Goal: Transaction & Acquisition: Purchase product/service

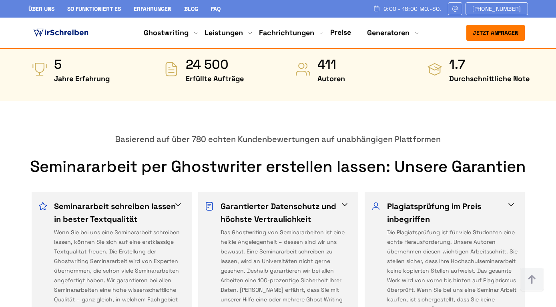
scroll to position [432, 0]
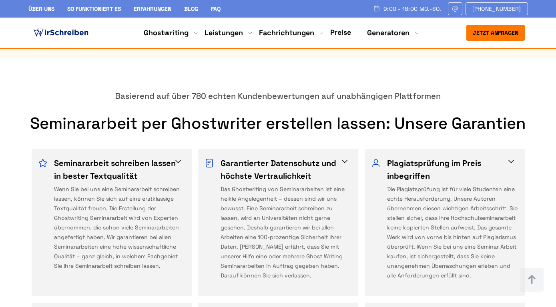
click at [475, 34] on button "Jetzt anfragen" at bounding box center [495, 33] width 58 height 16
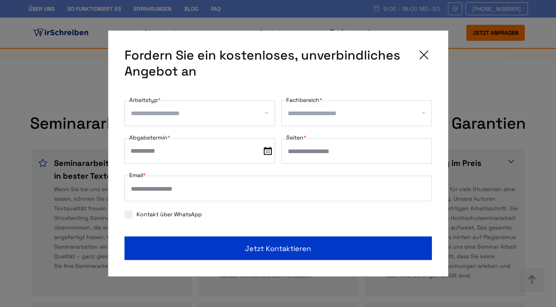
click at [366, 151] on input "Seiten *" at bounding box center [356, 151] width 150 height 26
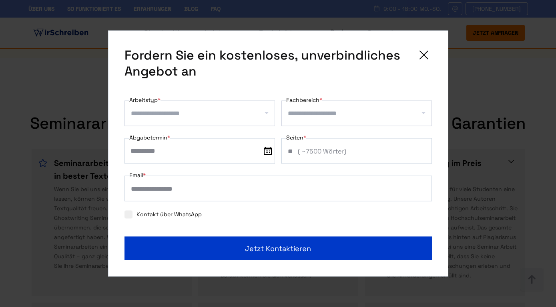
type input "**"
click at [261, 149] on input "text" at bounding box center [199, 151] width 150 height 26
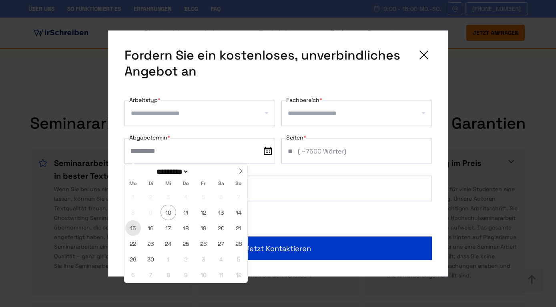
click at [133, 226] on span "15" at bounding box center [133, 228] width 16 height 16
type input "**********"
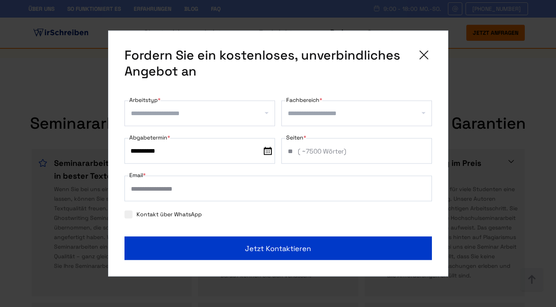
click at [152, 118] on input "Arbeitstyp *" at bounding box center [203, 113] width 144 height 13
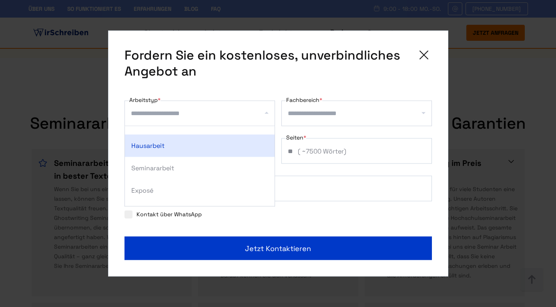
scroll to position [48, 0]
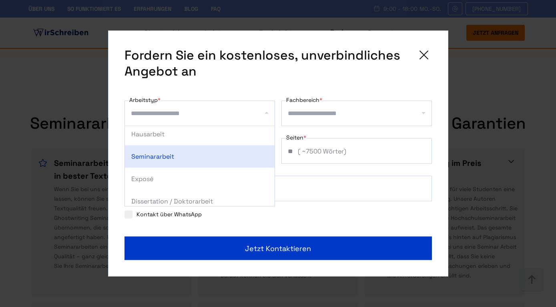
click at [168, 159] on div "Seminararbeit" at bounding box center [200, 157] width 150 height 22
select select "**"
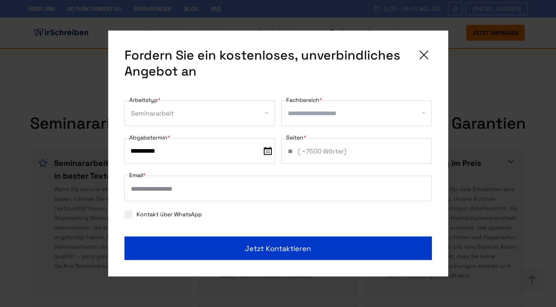
click at [301, 113] on input "Fachbereich *" at bounding box center [360, 113] width 144 height 13
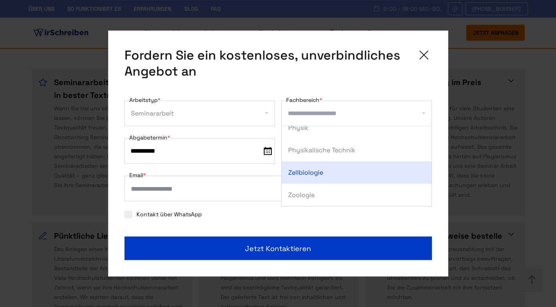
scroll to position [518, 0]
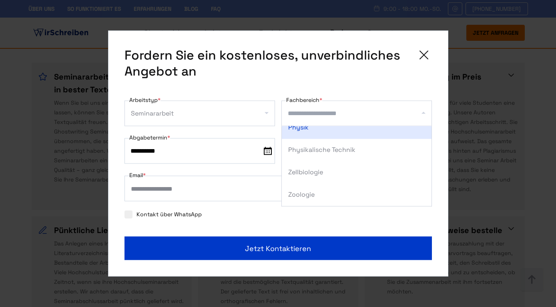
click at [326, 109] on input "Fachbereich *" at bounding box center [360, 113] width 144 height 13
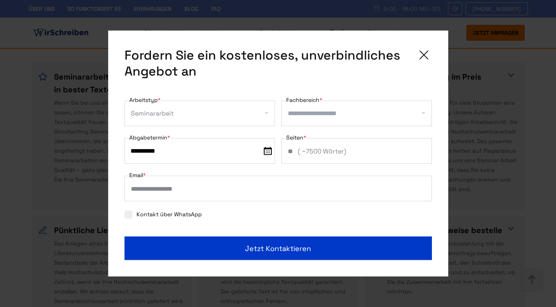
click at [298, 111] on input "Fachbereich *" at bounding box center [360, 113] width 144 height 13
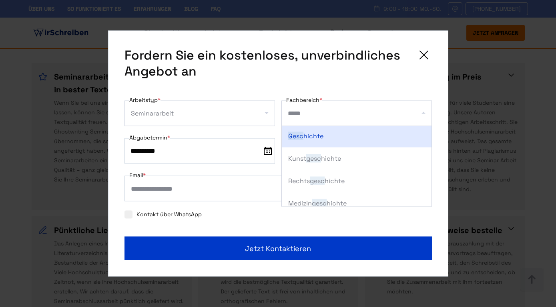
type input "******"
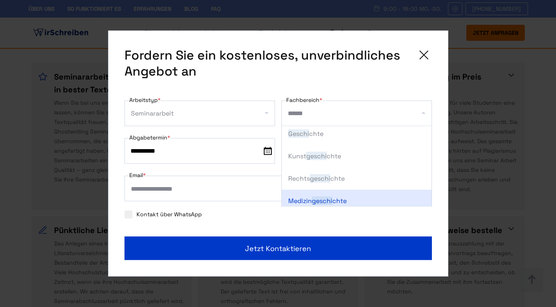
scroll to position [0, 0]
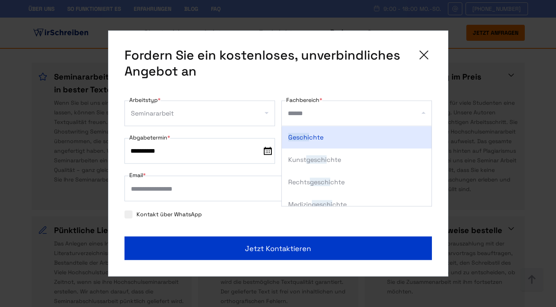
drag, startPoint x: 330, startPoint y: 114, endPoint x: 306, endPoint y: 114, distance: 24.0
click at [306, 114] on input "******" at bounding box center [360, 113] width 144 height 13
click at [324, 137] on div "Geschi chte" at bounding box center [357, 137] width 150 height 22
select select "***"
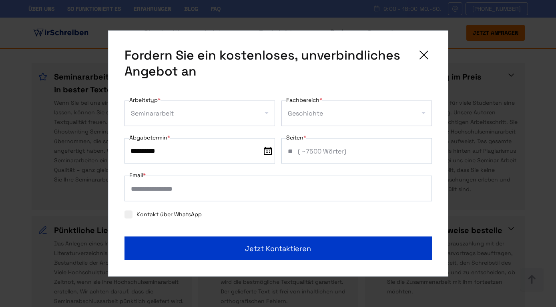
click at [208, 182] on input "Email *" at bounding box center [277, 189] width 307 height 26
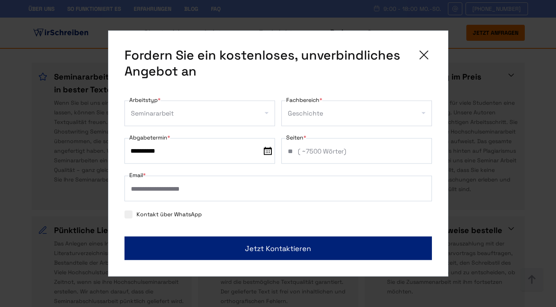
type input "**********"
click at [258, 247] on span "Jetzt kontaktieren" at bounding box center [278, 248] width 66 height 11
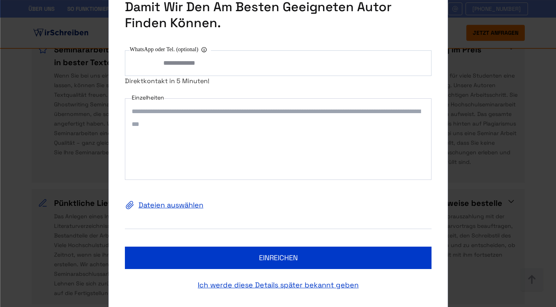
scroll to position [562, 0]
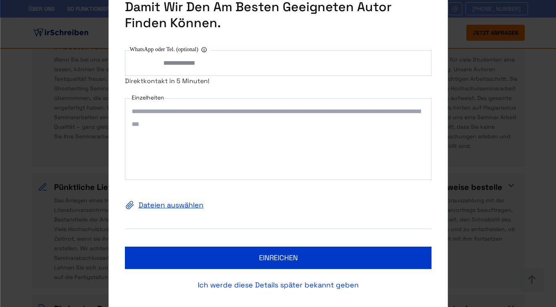
click at [258, 284] on link "Ich werde diese Details später bekannt geben" at bounding box center [278, 285] width 306 height 13
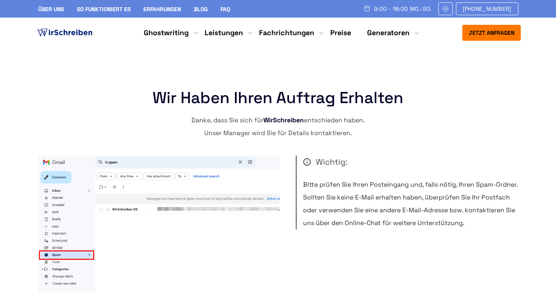
click at [77, 13] on link "So funktioniert es" at bounding box center [104, 9] width 54 height 7
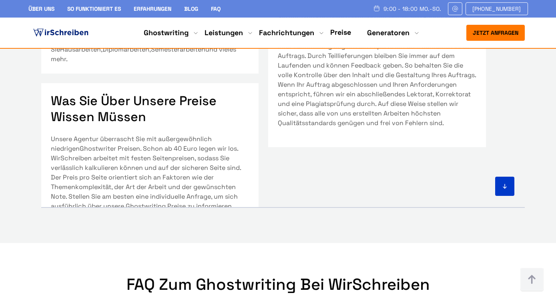
scroll to position [2030, 0]
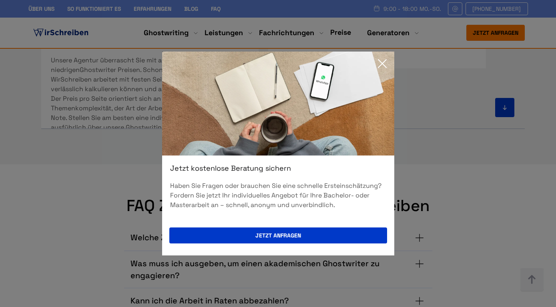
click at [383, 62] on icon at bounding box center [382, 64] width 16 height 16
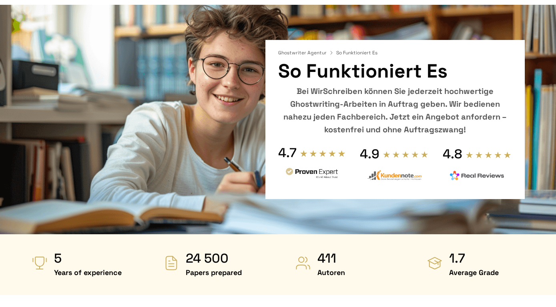
scroll to position [0, 0]
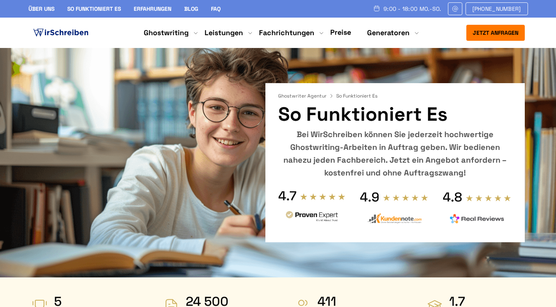
click at [340, 32] on link "Preise" at bounding box center [340, 32] width 21 height 9
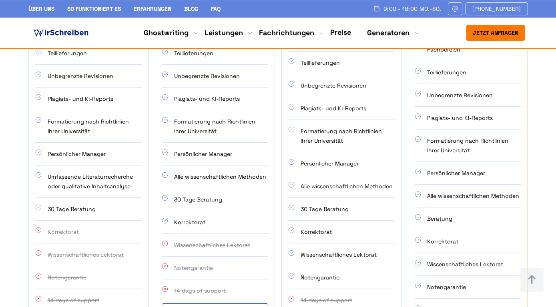
scroll to position [691, 0]
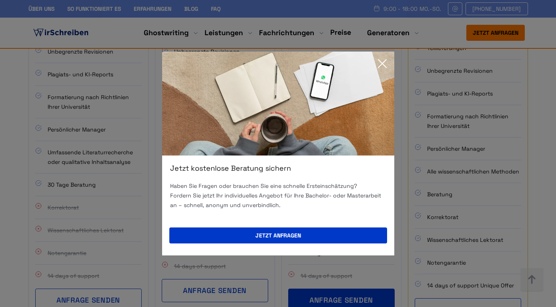
click at [382, 62] on icon at bounding box center [382, 64] width 16 height 16
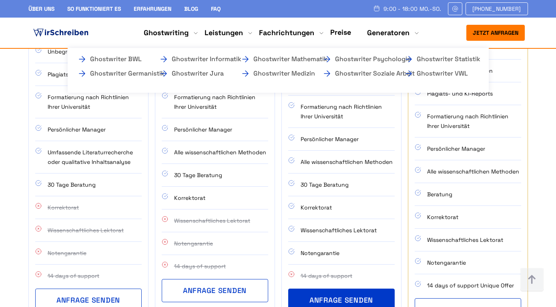
click at [298, 38] on li "Fachrichtungen Ghostwriter BWL Ghostwriter Germanistik Ghostwriter Informatik G…" at bounding box center [286, 33] width 55 height 10
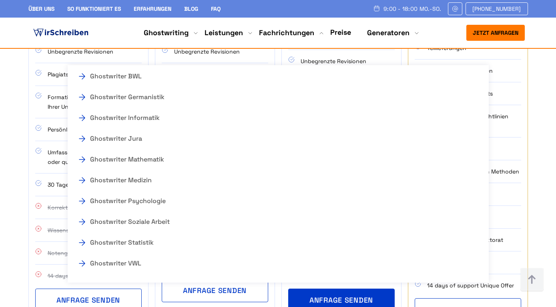
click at [538, 190] on section "Ghostwriting Preise - Unsere transparente Kostenübersicht Unsere Preisübersicht…" at bounding box center [278, 50] width 556 height 587
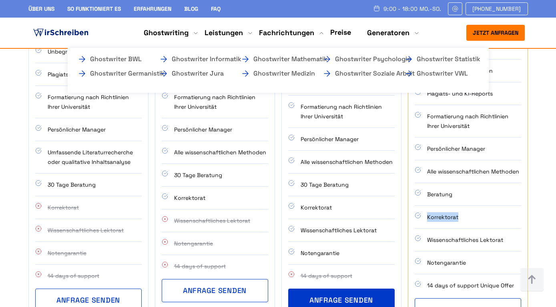
click at [307, 34] on li "Fachrichtungen Ghostwriter BWL Ghostwriter Germanistik Ghostwriter Informatik G…" at bounding box center [286, 33] width 55 height 10
click at [314, 32] on li "Fachrichtungen Ghostwriter BWL Ghostwriter Germanistik Ghostwriter Informatik G…" at bounding box center [286, 33] width 55 height 10
click at [311, 33] on li "Fachrichtungen Ghostwriter BWL Ghostwriter Germanistik Ghostwriter Informatik G…" at bounding box center [286, 33] width 55 height 10
click at [307, 31] on li "Fachrichtungen Ghostwriter BWL Ghostwriter Germanistik Ghostwriter Informatik G…" at bounding box center [286, 33] width 55 height 10
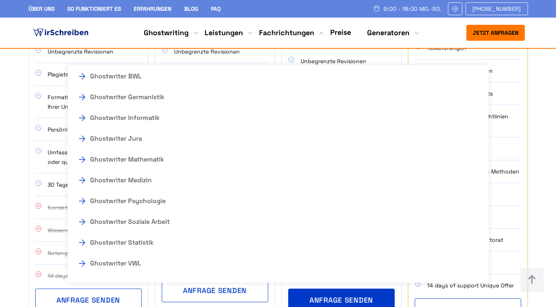
click at [348, 27] on div "Jetzt anfragen 9:00 - 18:00 Mo.-So. +41415126005 Über uns So funktioniert es Er…" at bounding box center [278, 33] width 282 height 16
click at [548, 126] on section "Ghostwriting Preise - Unsere transparente Kostenübersicht Unsere Preisübersicht…" at bounding box center [278, 50] width 556 height 587
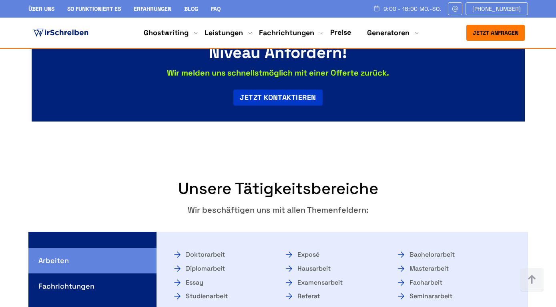
scroll to position [1382, 0]
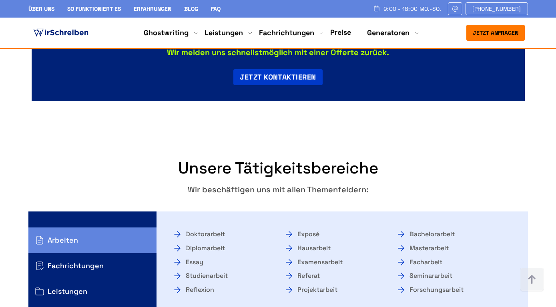
drag, startPoint x: 336, startPoint y: 30, endPoint x: 338, endPoint y: 34, distance: 4.6
click at [336, 30] on link "Preise" at bounding box center [340, 32] width 21 height 9
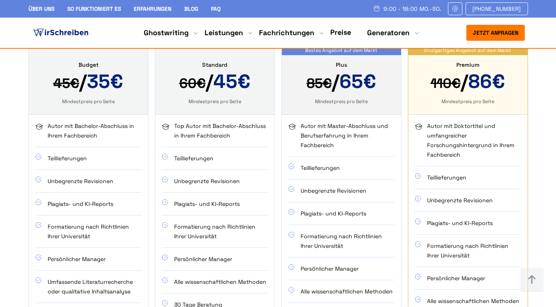
scroll to position [518, 0]
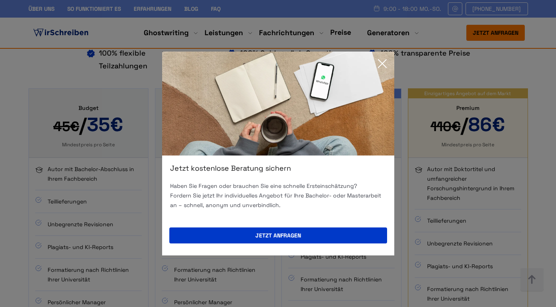
click at [384, 66] on icon at bounding box center [382, 64] width 8 height 8
click at [384, 66] on div "Ghostwriting Preise - Unsere transparente Kostenübersicht Unsere Preisübersicht…" at bounding box center [278, 230] width 512 height 542
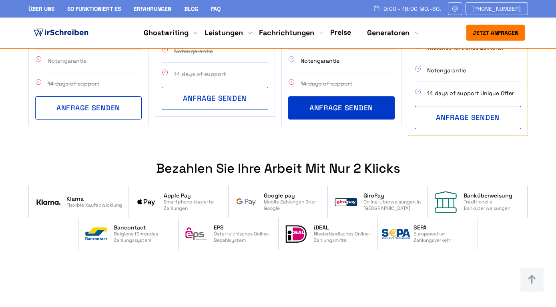
scroll to position [907, 0]
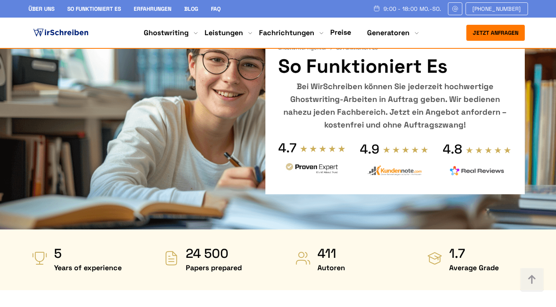
scroll to position [1382, 0]
